Goal: Information Seeking & Learning: Learn about a topic

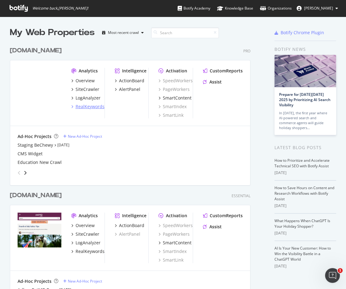
click at [85, 107] on div "RealKeywords" at bounding box center [90, 107] width 29 height 6
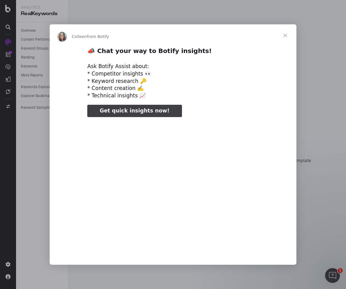
type input "195706"
click at [288, 33] on span "Close" at bounding box center [285, 35] width 22 height 22
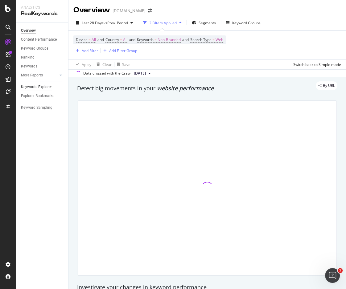
click at [38, 87] on div "Keywords Explorer" at bounding box center [36, 87] width 31 height 6
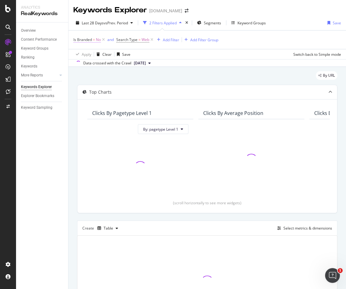
click at [95, 39] on span "=" at bounding box center [94, 39] width 2 height 5
click at [88, 54] on icon at bounding box center [86, 54] width 4 height 4
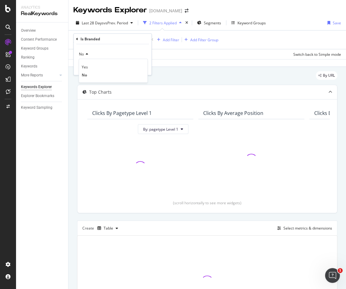
click at [78, 39] on div "Is Branded" at bounding box center [112, 39] width 73 height 10
click at [77, 39] on icon at bounding box center [77, 39] width 2 height 4
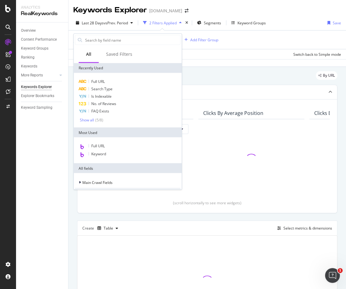
click at [194, 57] on div "Apply Clear Save Switch back to Simple mode" at bounding box center [206, 54] width 277 height 10
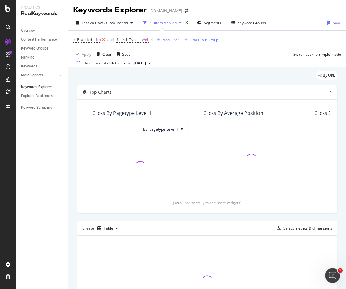
click at [103, 40] on icon at bounding box center [103, 40] width 5 height 6
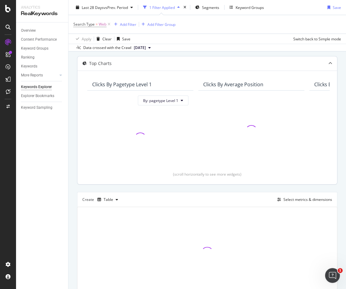
scroll to position [37, 0]
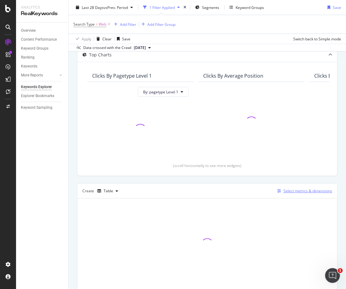
click at [298, 192] on div "Select metrics & dimensions" at bounding box center [307, 190] width 49 height 5
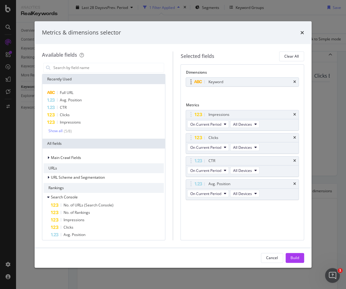
click at [296, 81] on icon "times" at bounding box center [294, 82] width 3 height 4
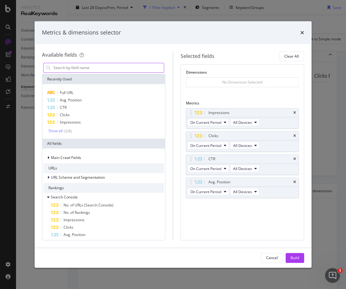
click at [81, 70] on input "modal" at bounding box center [108, 67] width 111 height 9
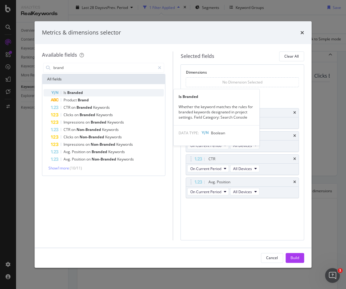
click at [80, 91] on span "Branded" at bounding box center [75, 92] width 16 height 5
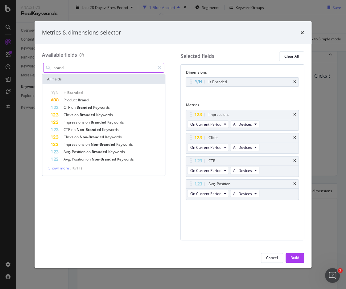
click at [70, 67] on input "brand" at bounding box center [104, 67] width 102 height 9
type input "brand"
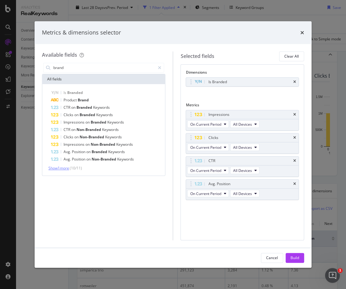
click at [65, 168] on span "Show 1 more" at bounding box center [58, 168] width 21 height 5
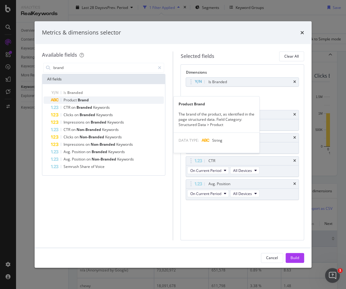
click at [88, 98] on span "Brand" at bounding box center [83, 99] width 11 height 5
